Goal: Information Seeking & Learning: Find specific fact

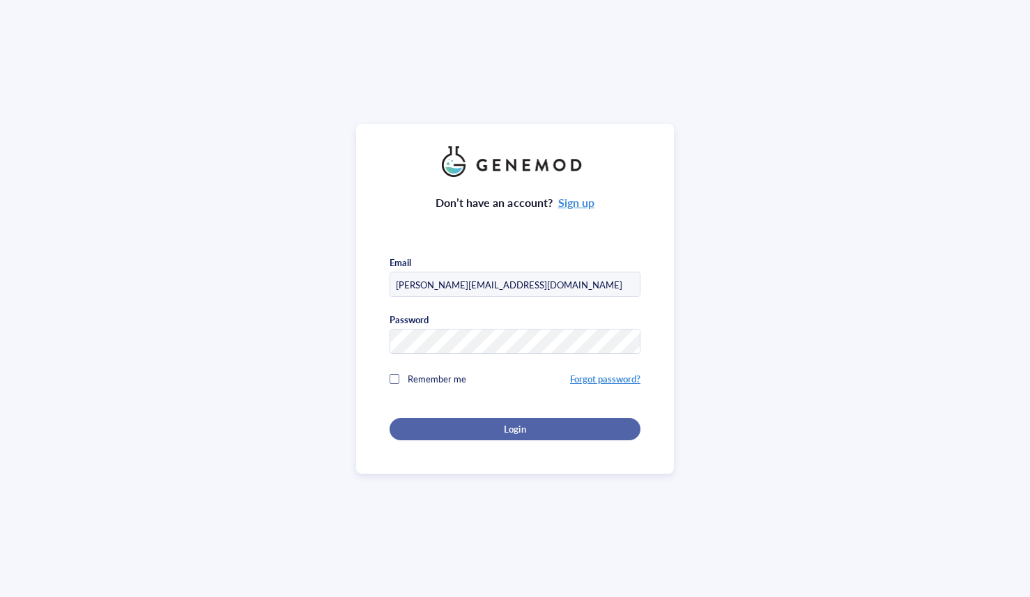
click at [493, 430] on div "Login" at bounding box center [515, 429] width 206 height 13
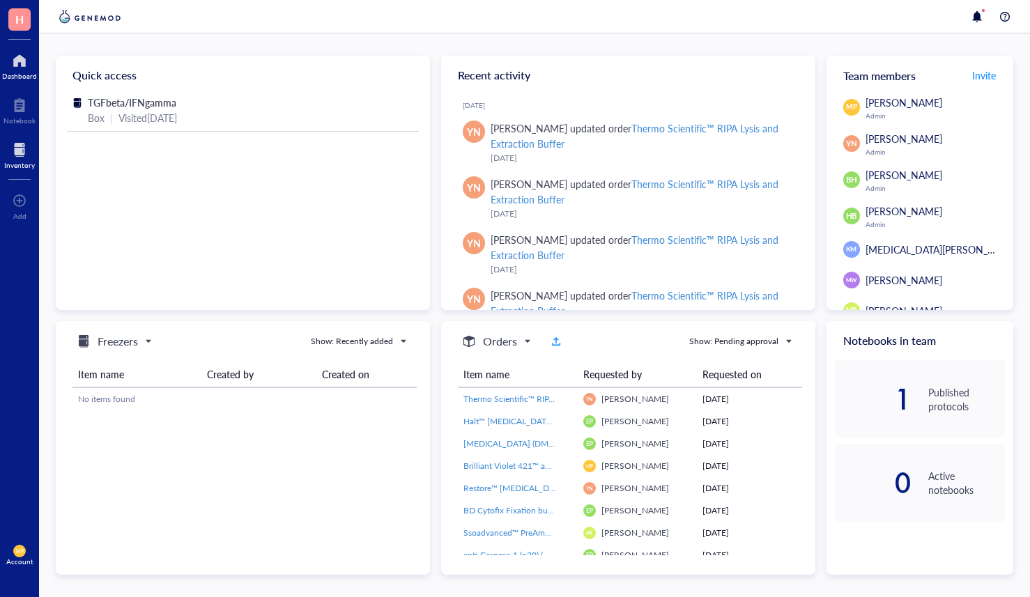
click at [22, 160] on div at bounding box center [19, 150] width 31 height 22
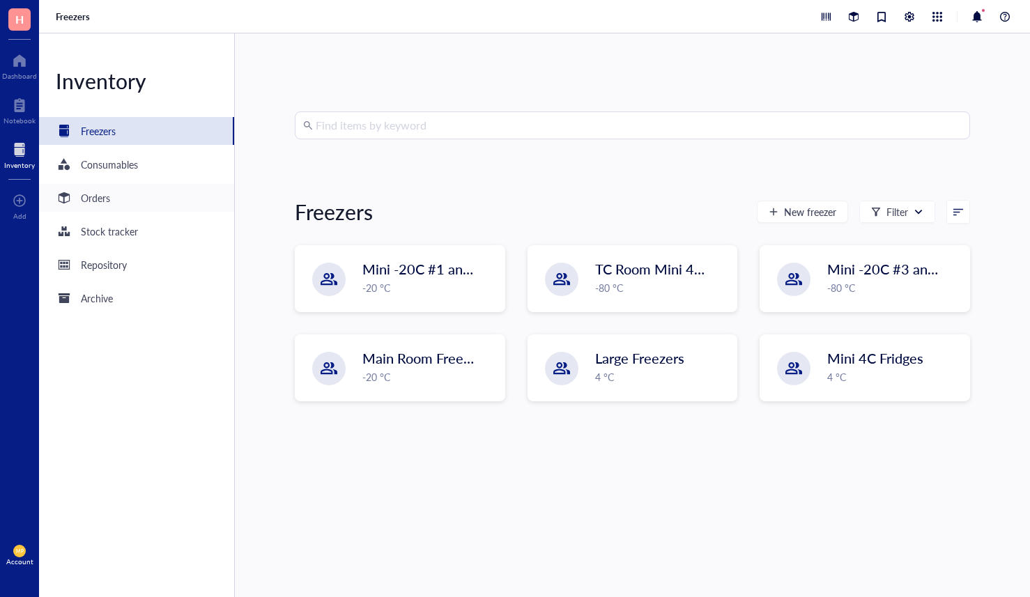
click at [112, 195] on div "Orders" at bounding box center [136, 198] width 195 height 28
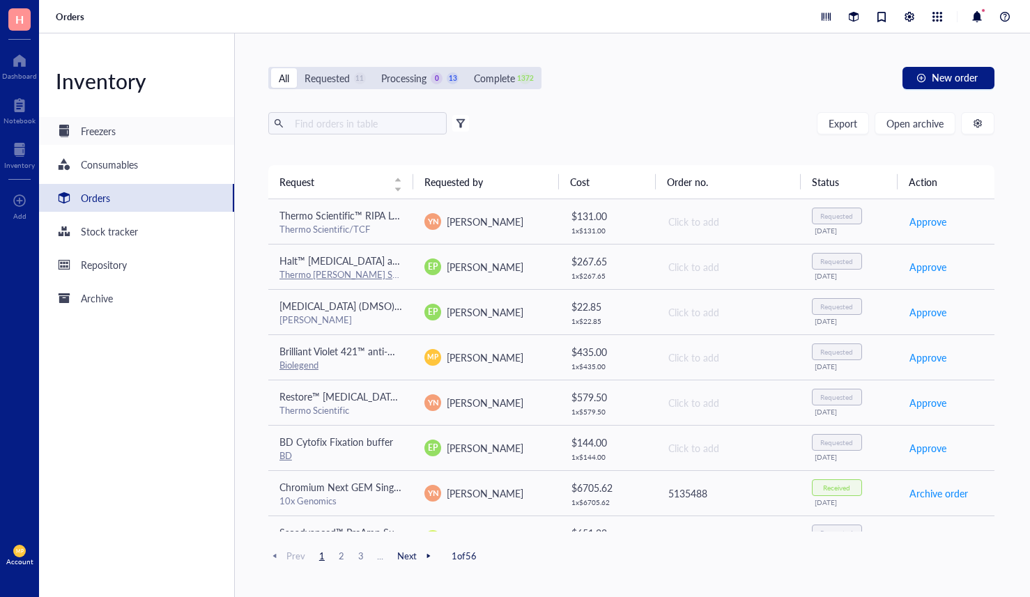
click at [138, 124] on div "Freezers" at bounding box center [136, 131] width 195 height 28
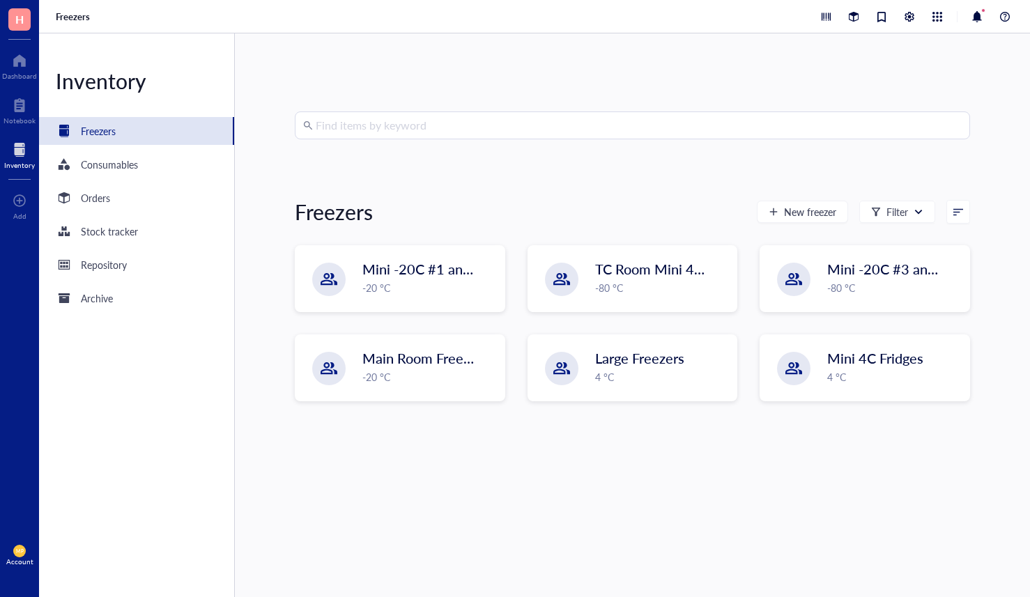
click at [364, 125] on input "search" at bounding box center [639, 125] width 646 height 26
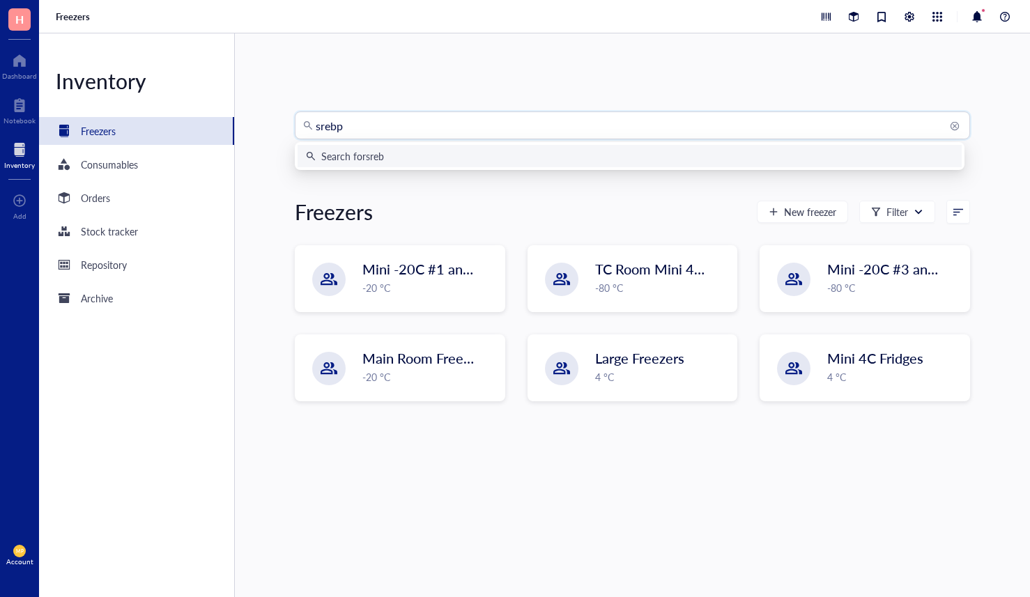
type input "srebp2"
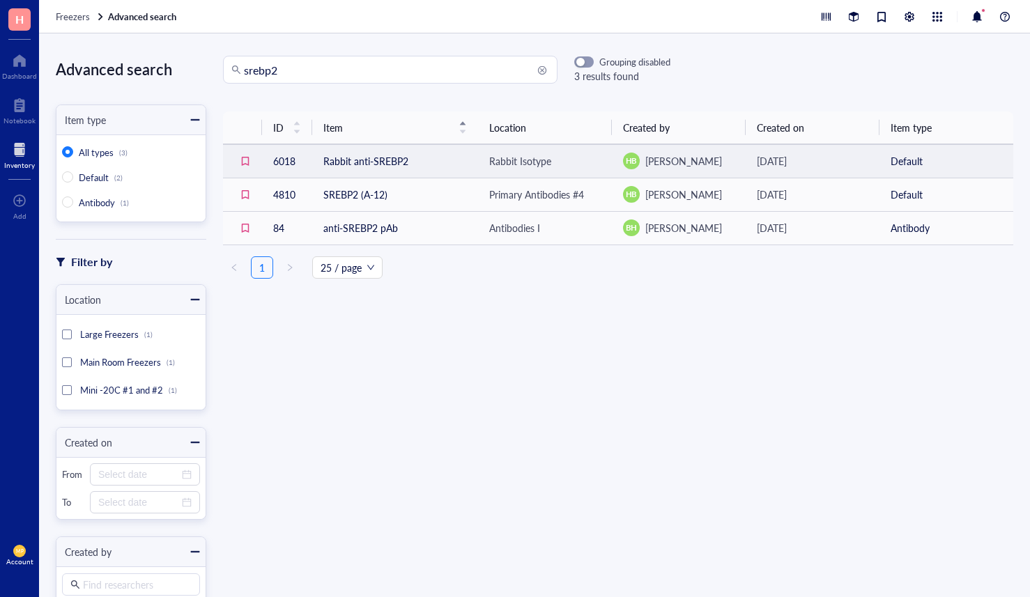
click at [422, 165] on td "Rabbit anti-SREBP2" at bounding box center [395, 160] width 166 height 33
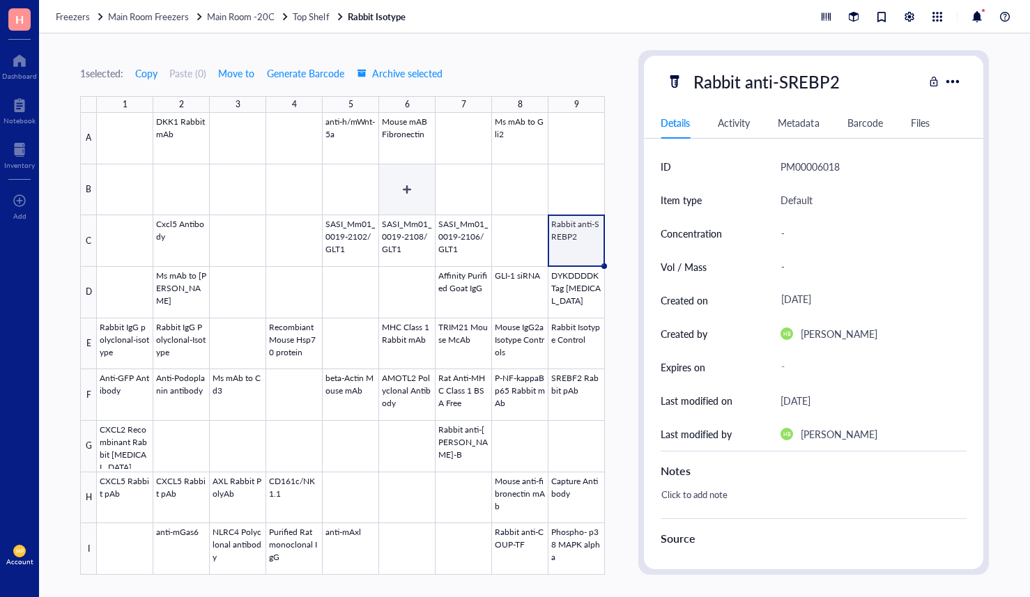
click at [278, 178] on div at bounding box center [351, 344] width 508 height 462
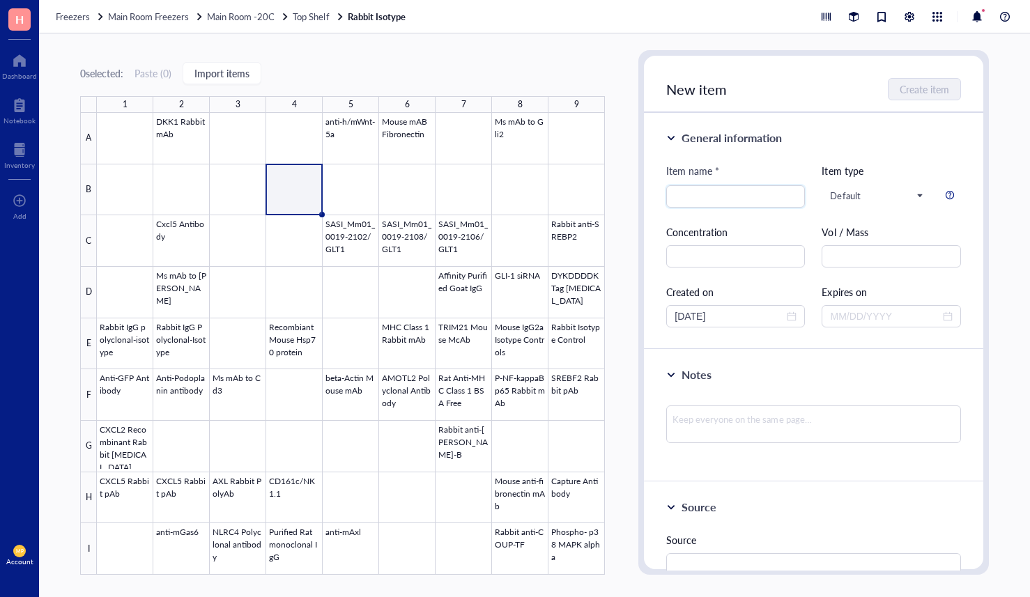
click at [306, 139] on div at bounding box center [351, 344] width 508 height 462
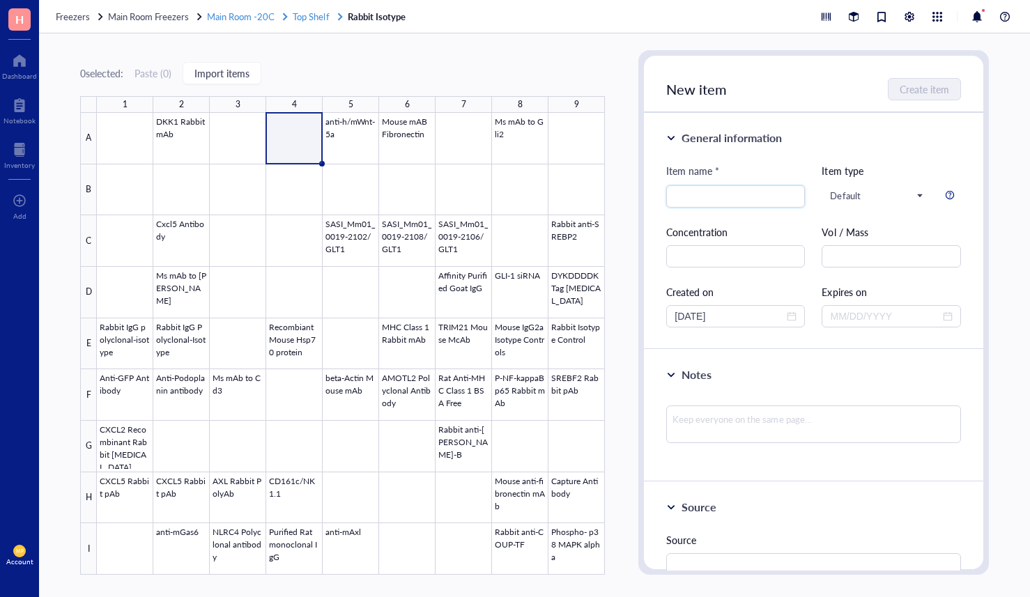
click at [316, 15] on span "Top Shelf" at bounding box center [311, 16] width 36 height 13
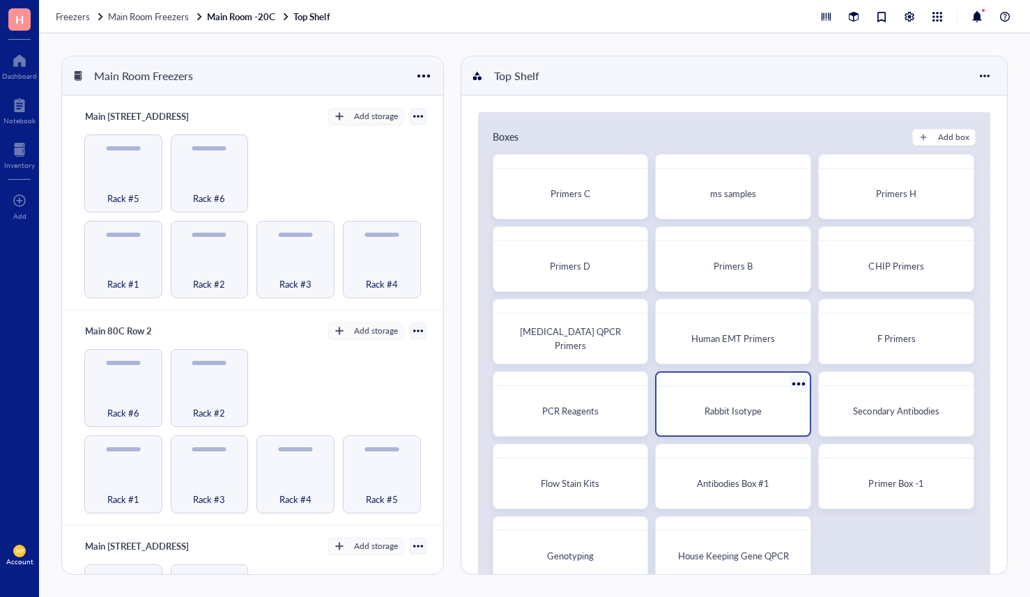
click at [668, 412] on div "Rabbit Isotype" at bounding box center [733, 411] width 131 height 14
